Goal: Task Accomplishment & Management: Use online tool/utility

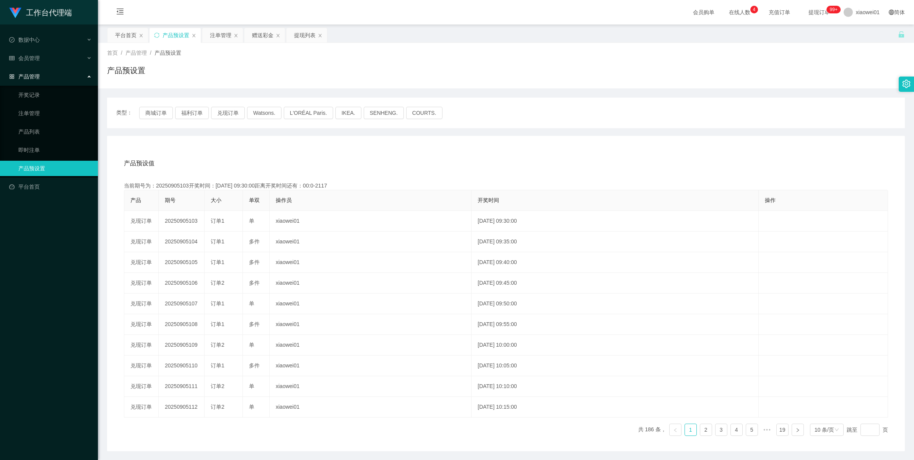
click at [231, 112] on button "兑现订单" at bounding box center [228, 113] width 34 height 12
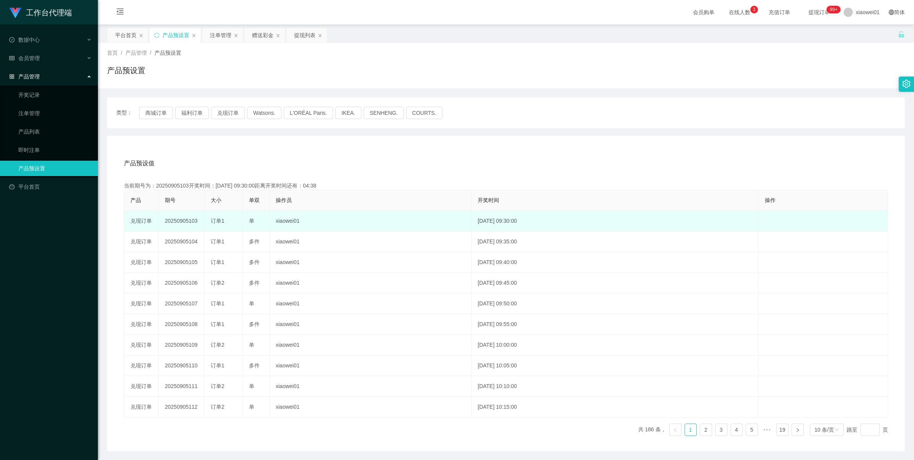
click at [184, 217] on td "20250905103" at bounding box center [182, 221] width 46 height 21
copy td "20250905103"
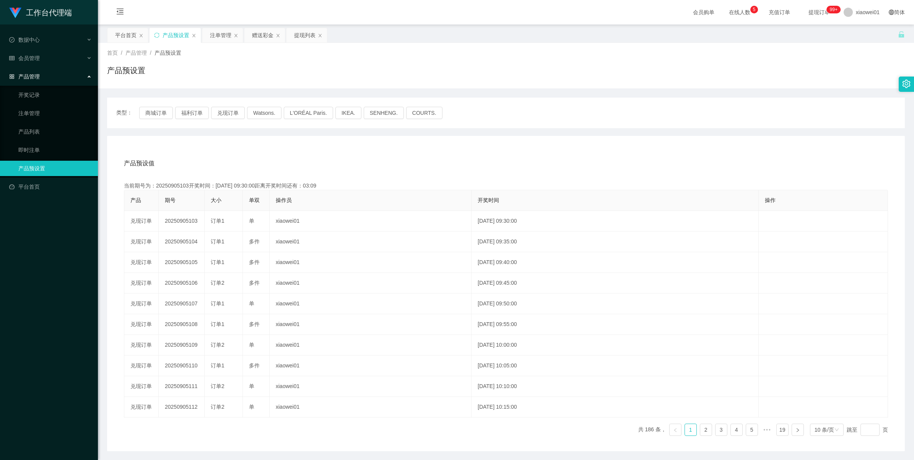
click at [220, 43] on div "首页 / 产品管理 / 产品预设置 / 产品预设置" at bounding box center [506, 66] width 816 height 46
click at [221, 37] on div "注单管理" at bounding box center [220, 35] width 21 height 15
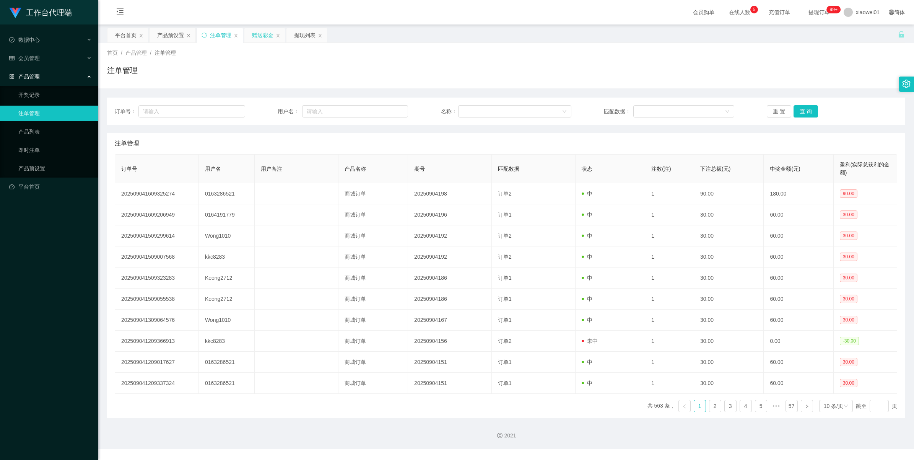
click at [257, 36] on div "赠送彩金" at bounding box center [262, 35] width 21 height 15
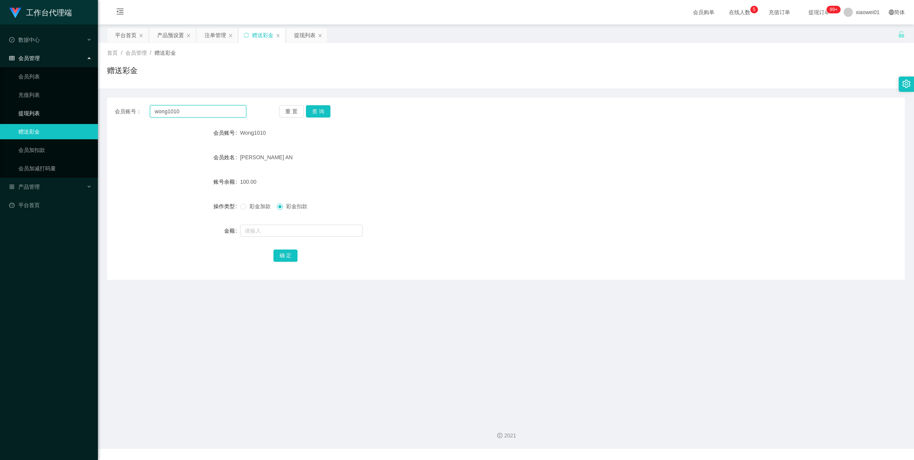
drag, startPoint x: 195, startPoint y: 110, endPoint x: 152, endPoint y: 111, distance: 43.2
click at [64, 103] on section "工作台代理端 数据中心 会员管理 会员列表 充值列表 提现列表 赠送彩金 会员加扣款 会员加减打码量 产品管理 开奖记录 注单管理 产品列表 即时注单 产品预…" at bounding box center [457, 224] width 914 height 449
paste input "[PERSON_NAME]"
click at [322, 110] on button "查 询" at bounding box center [318, 111] width 24 height 12
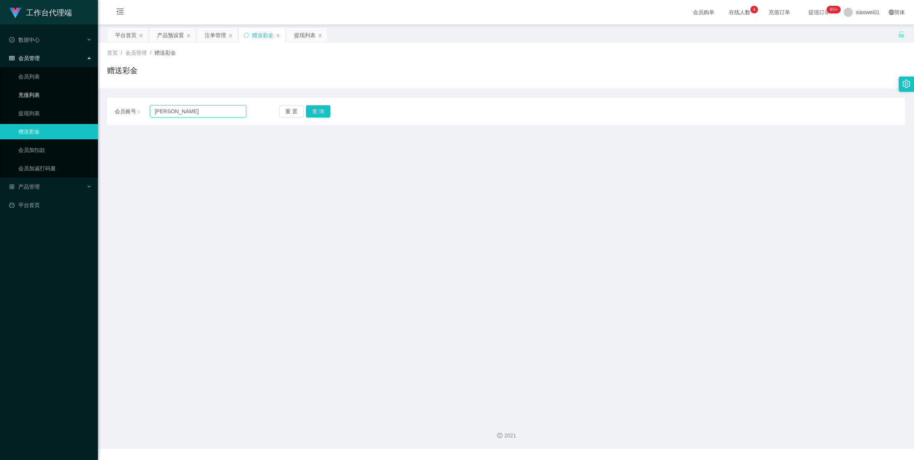
drag, startPoint x: 204, startPoint y: 112, endPoint x: 0, endPoint y: 99, distance: 204.3
click at [0, 99] on html "工作台代理端 数据中心 会员管理 会员列表 充值列表 提现列表 赠送彩金 会员加扣款 会员加减打码量 产品管理 开奖记录 注单管理 产品列表 即时注单 产品预…" at bounding box center [457, 230] width 914 height 460
paste input "KAHSIM"
type input "KAHSIM"
click at [314, 113] on button "查 询" at bounding box center [318, 111] width 24 height 12
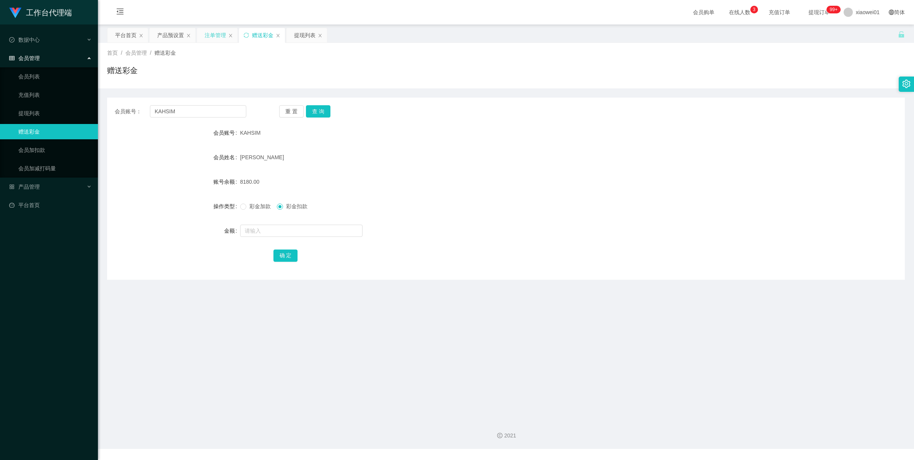
click at [207, 37] on div "注单管理" at bounding box center [215, 35] width 21 height 15
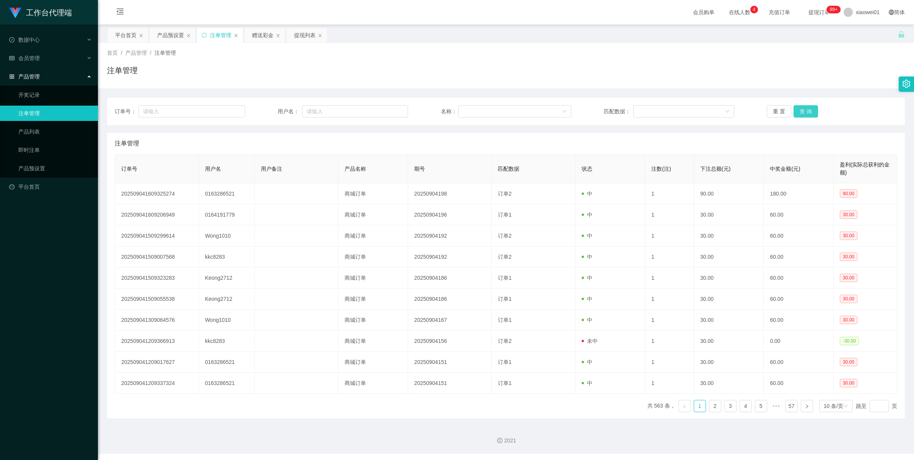
click at [801, 106] on button "查 询" at bounding box center [806, 111] width 24 height 12
click at [801, 106] on div "重 置 查 询" at bounding box center [832, 111] width 130 height 12
click at [801, 106] on button "查 询" at bounding box center [806, 111] width 24 height 12
click at [801, 106] on button "查 询" at bounding box center [810, 111] width 33 height 12
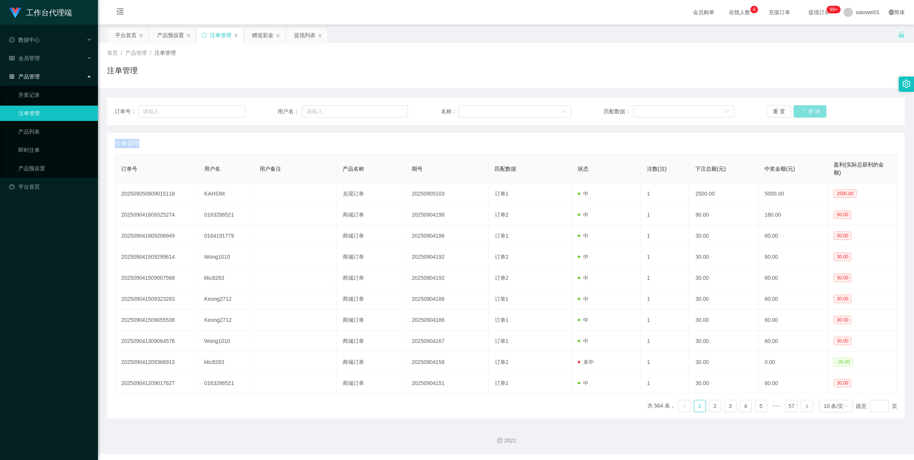
click at [801, 106] on div "重 置 查 询" at bounding box center [832, 111] width 130 height 12
click at [801, 106] on button "查 询" at bounding box center [806, 111] width 24 height 12
click at [801, 106] on div "重 置 查 询" at bounding box center [832, 111] width 130 height 12
click at [801, 106] on button "查 询" at bounding box center [806, 111] width 24 height 12
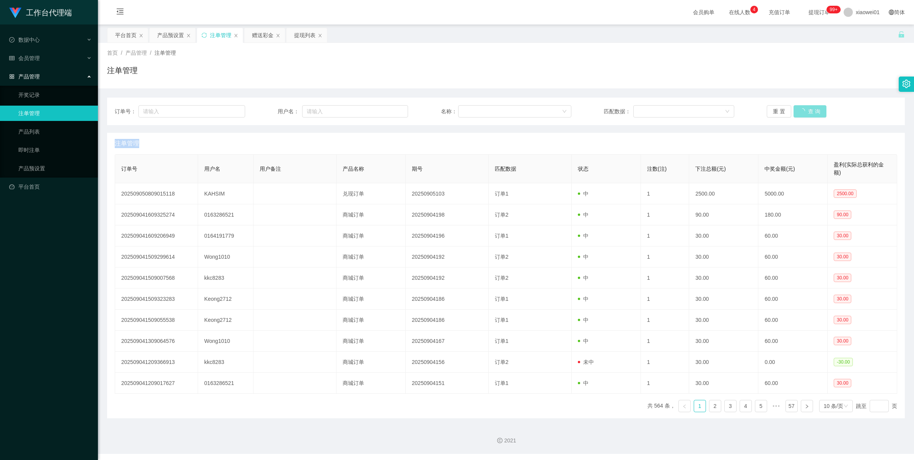
click at [801, 106] on div "重 置 查 询" at bounding box center [832, 111] width 130 height 12
click at [801, 106] on button "查 询" at bounding box center [806, 111] width 24 height 12
